Goal: Check status: Check status

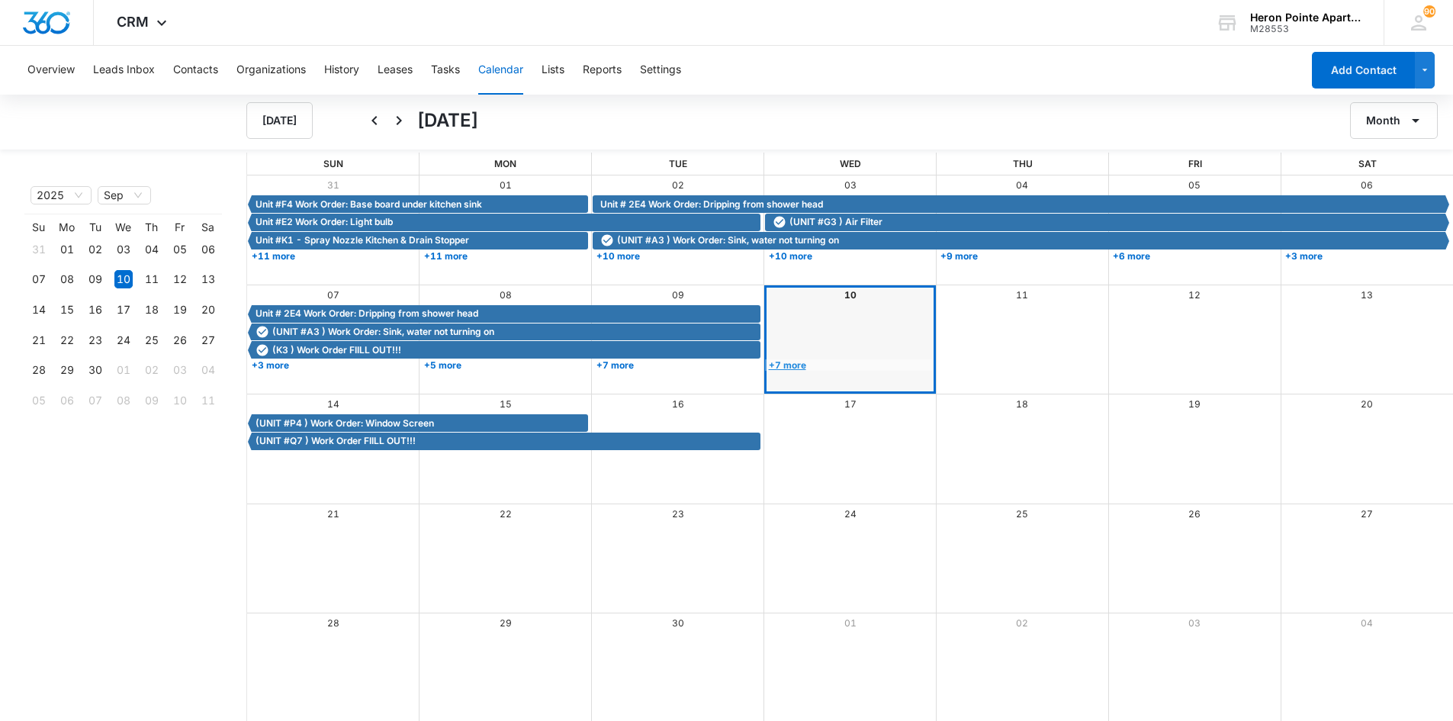
click at [785, 367] on link "+7 more" at bounding box center [849, 364] width 168 height 11
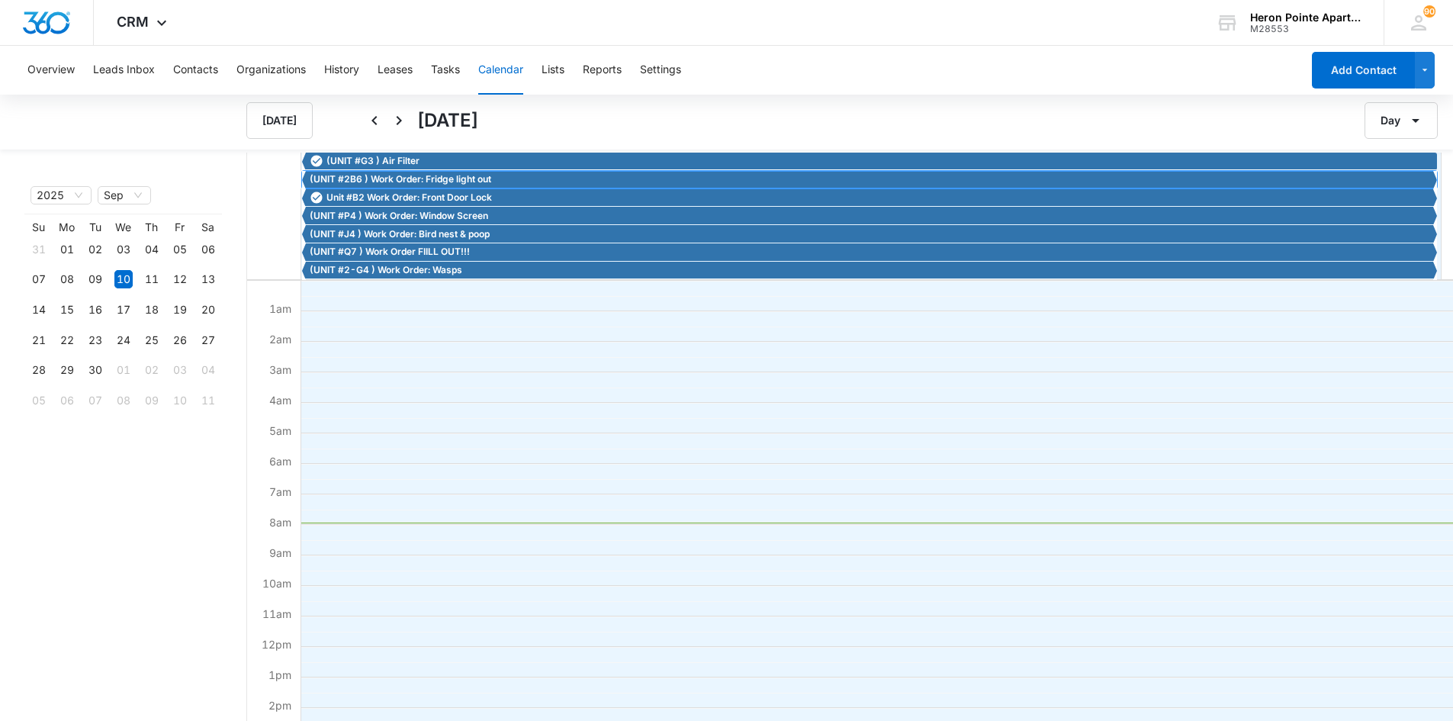
click at [387, 178] on span "(UNIT #2B6 ) Work Order: Fridge light out" at bounding box center [400, 179] width 181 height 14
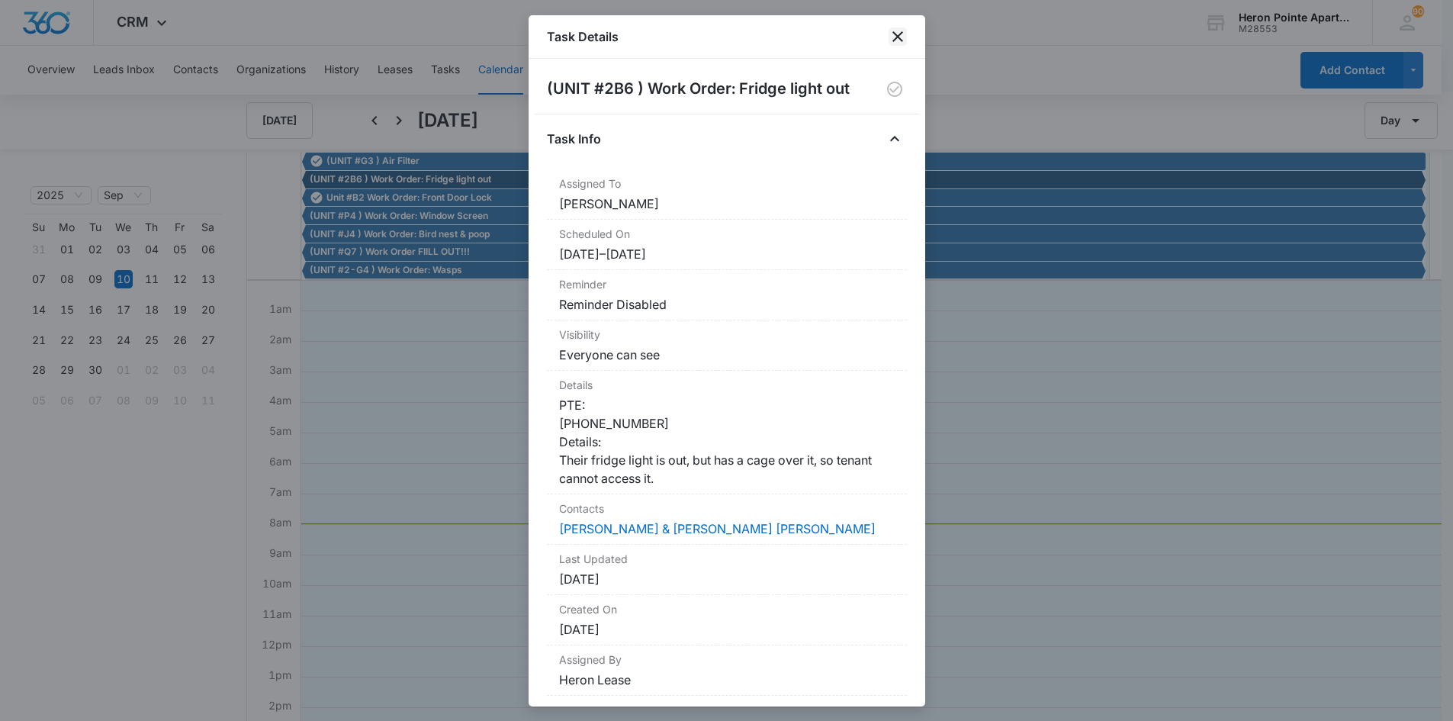
click at [894, 36] on icon "close" at bounding box center [897, 36] width 18 height 18
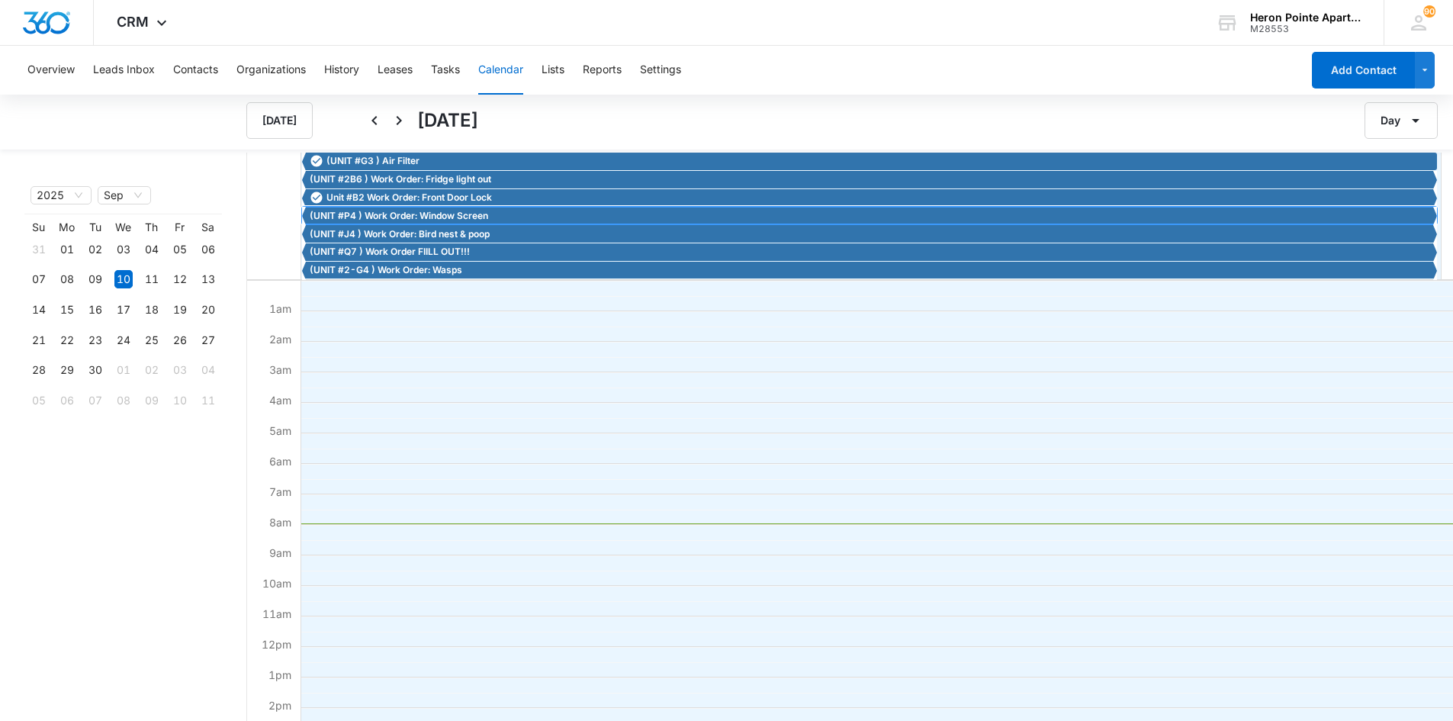
click at [390, 216] on span "(UNIT #P4 ) Work Order: Window Screen" at bounding box center [399, 216] width 178 height 14
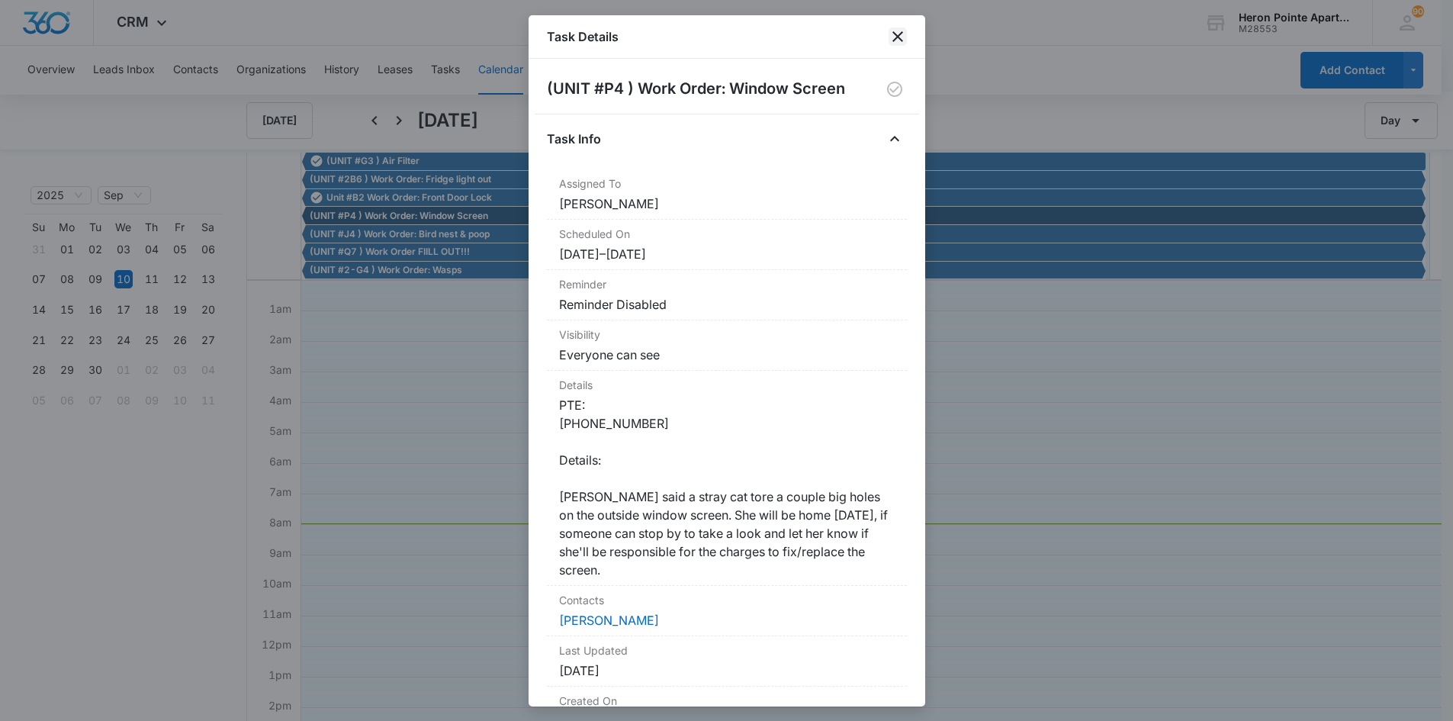
click at [898, 32] on icon "close" at bounding box center [897, 36] width 18 height 18
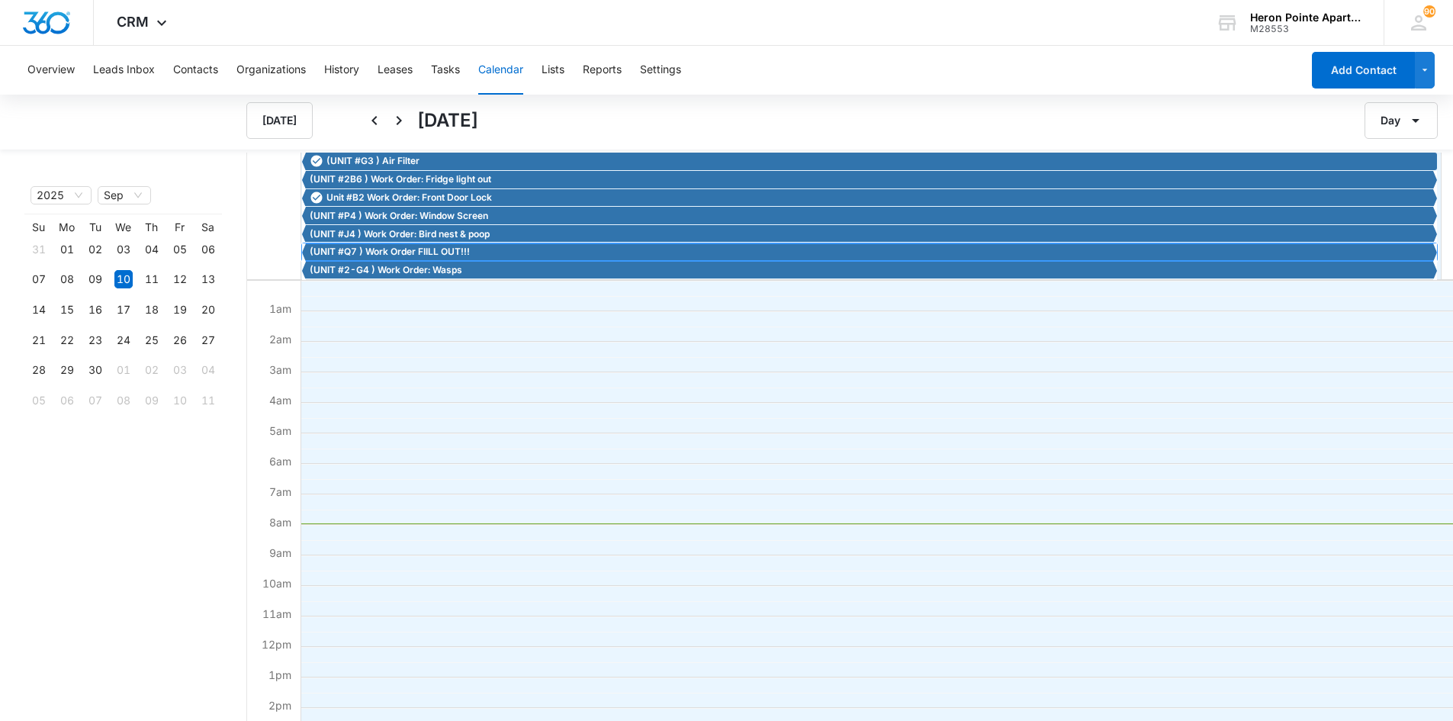
click at [400, 252] on span "(UNIT #Q7 ) Work Order FIILL OUT!!!" at bounding box center [390, 252] width 160 height 14
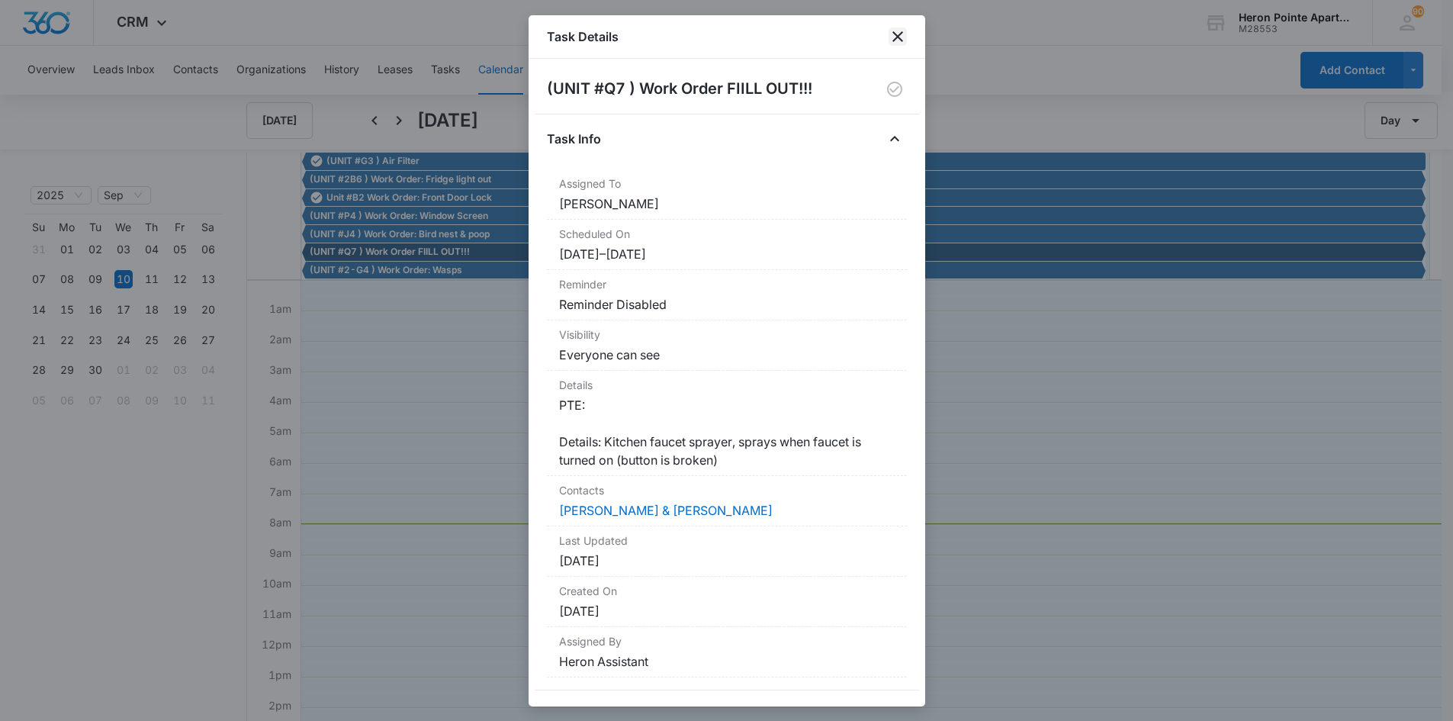
click at [899, 33] on icon "close" at bounding box center [897, 36] width 18 height 18
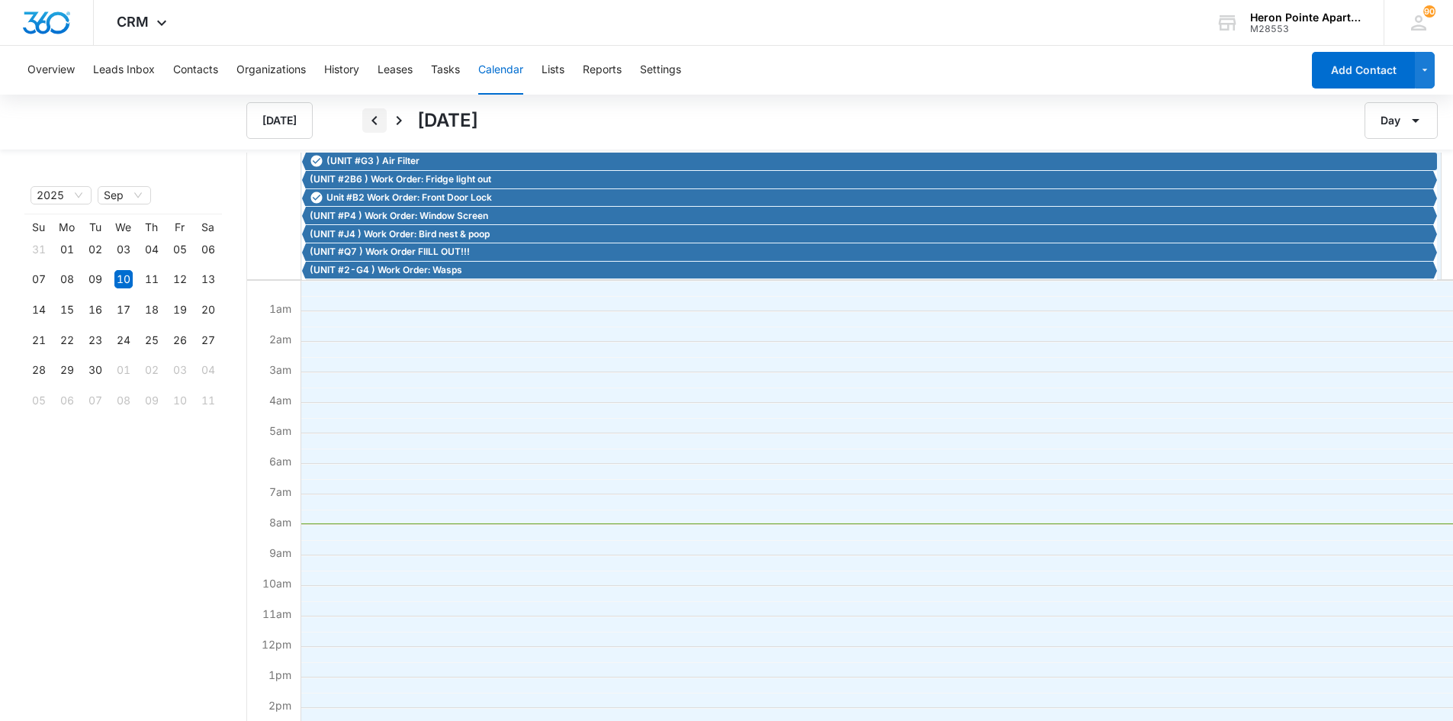
click at [374, 114] on icon "Back" at bounding box center [374, 120] width 18 height 18
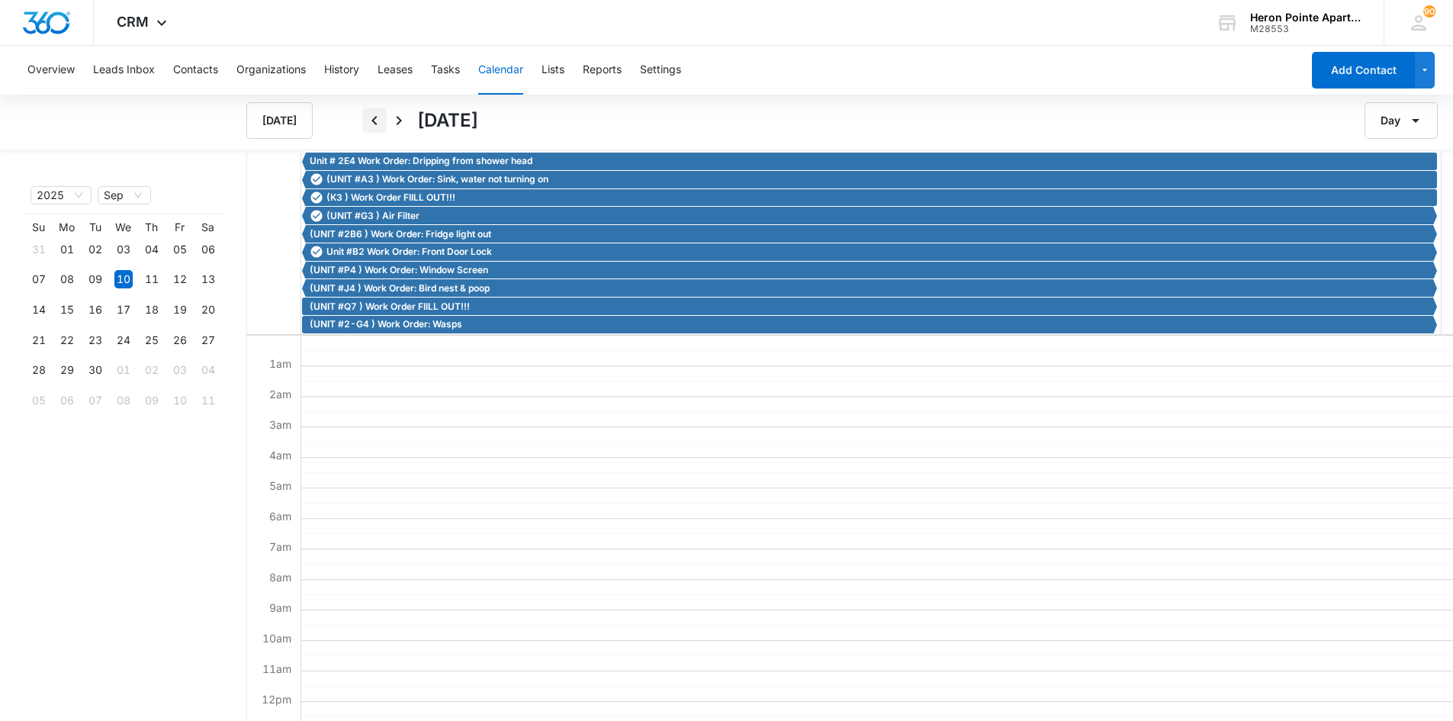
click at [373, 115] on icon "Back" at bounding box center [374, 120] width 18 height 18
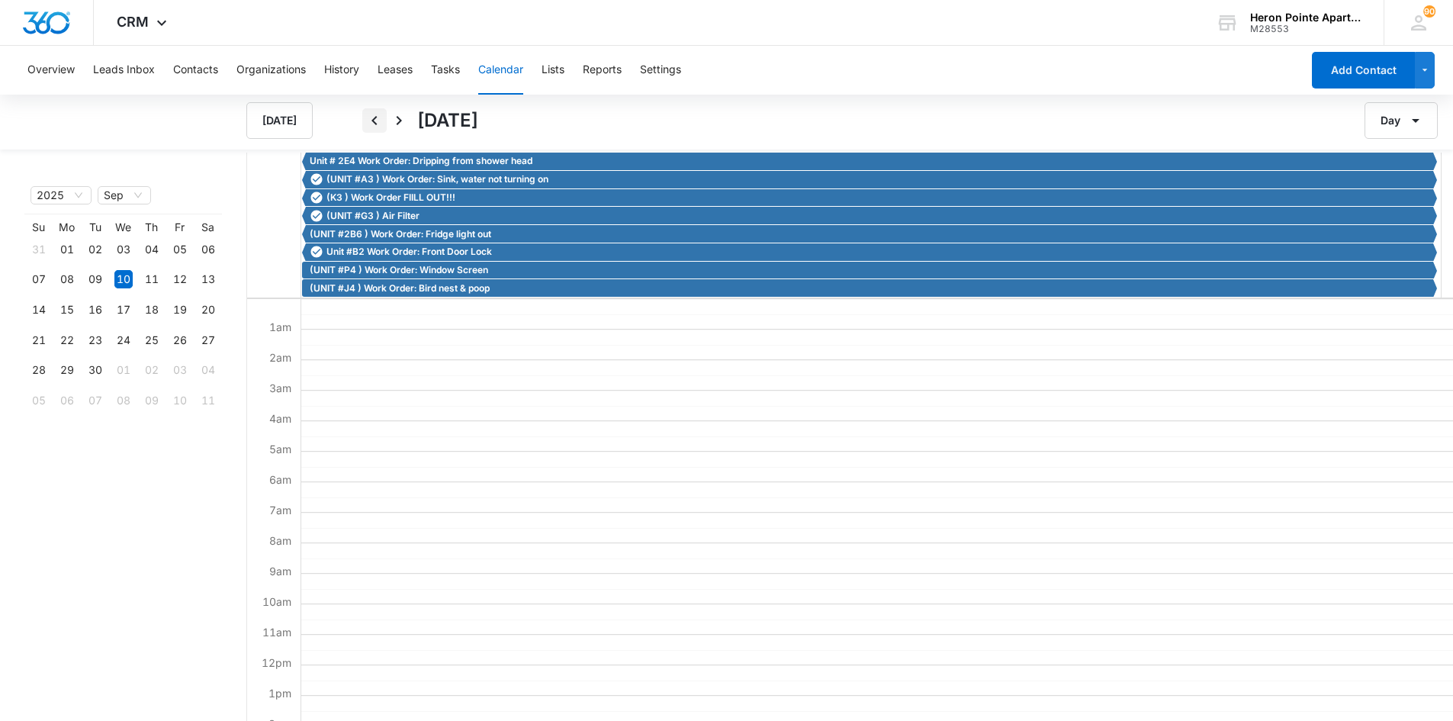
click at [374, 117] on icon "Back" at bounding box center [374, 120] width 18 height 18
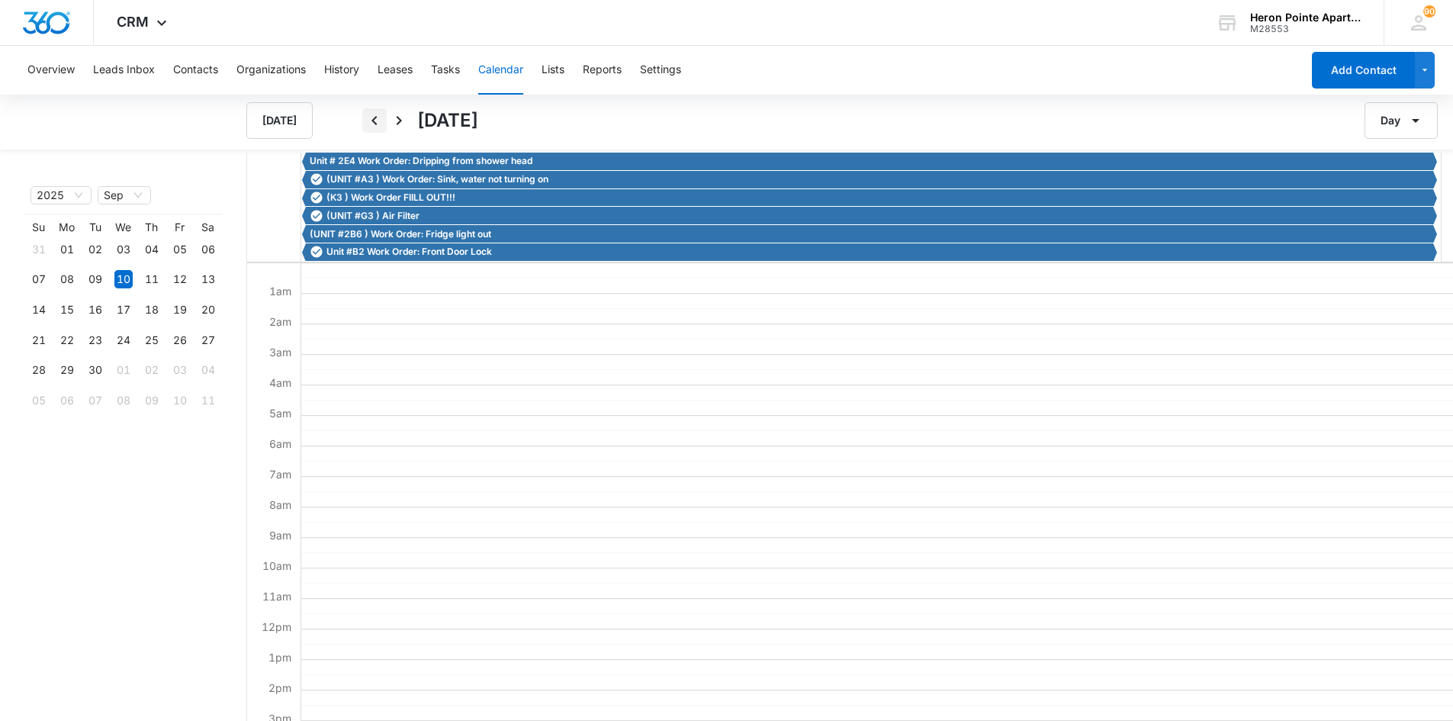
click at [374, 117] on icon "Back" at bounding box center [374, 120] width 18 height 18
click at [375, 117] on icon "Back" at bounding box center [373, 120] width 5 height 9
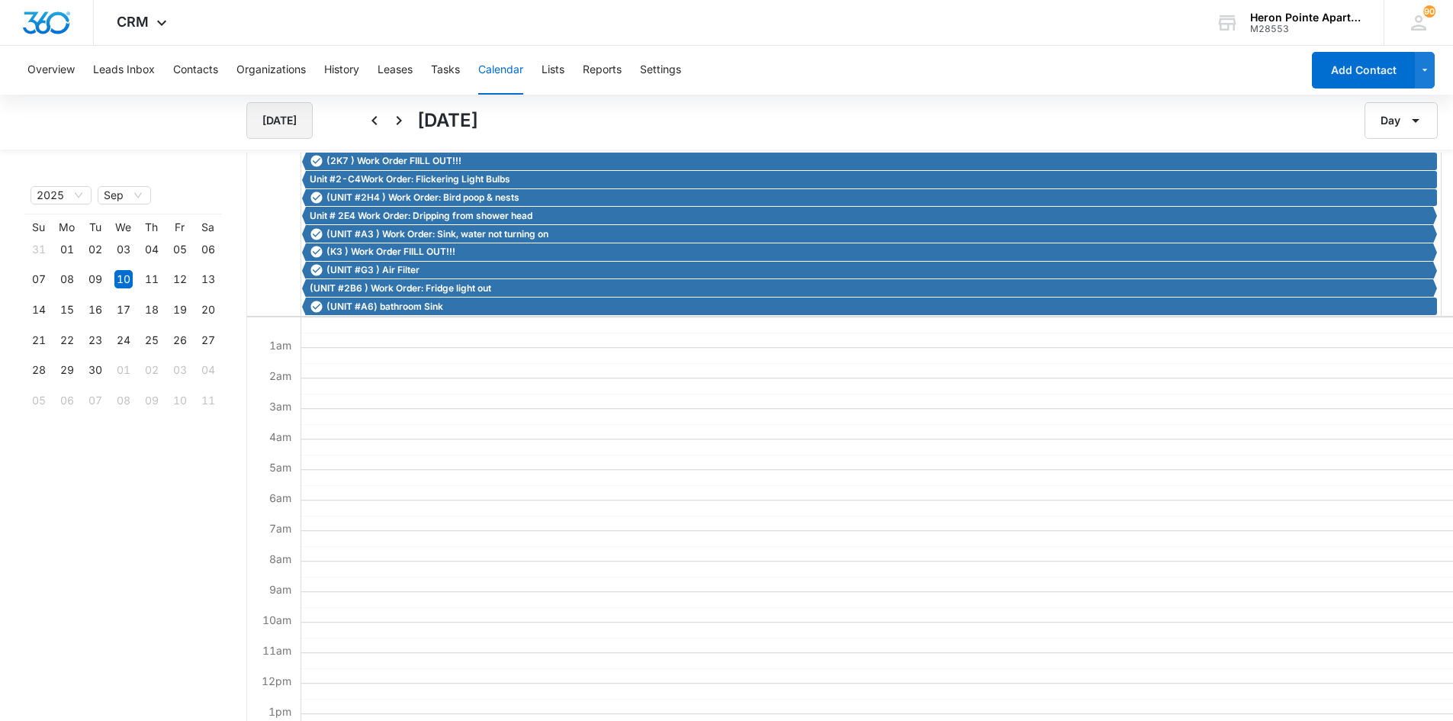
click at [297, 119] on button "[DATE]" at bounding box center [279, 120] width 66 height 37
